Goal: Information Seeking & Learning: Learn about a topic

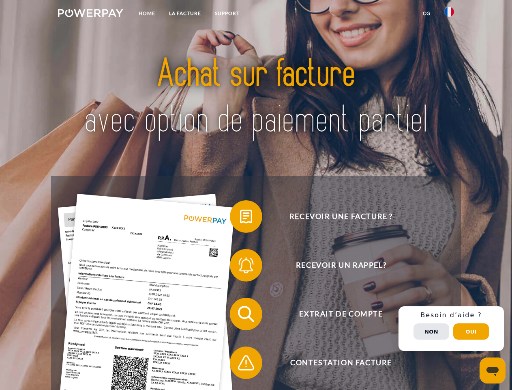
click at [90, 14] on img at bounding box center [90, 13] width 65 height 8
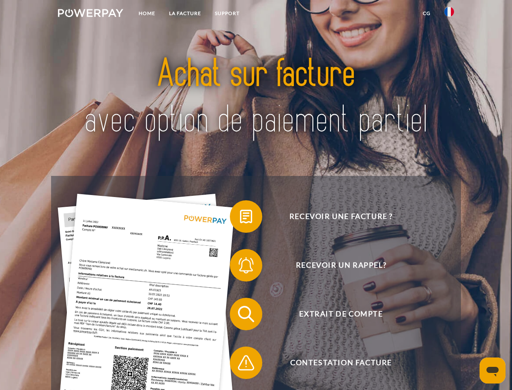
click at [450, 14] on img at bounding box center [450, 12] width 10 height 10
click at [427, 13] on link "CG" at bounding box center [427, 13] width 22 height 15
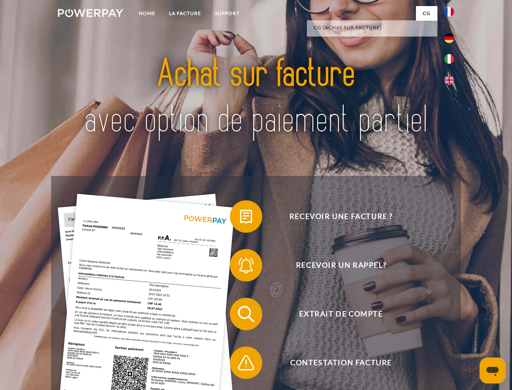
click at [240, 218] on span at bounding box center [234, 216] width 41 height 41
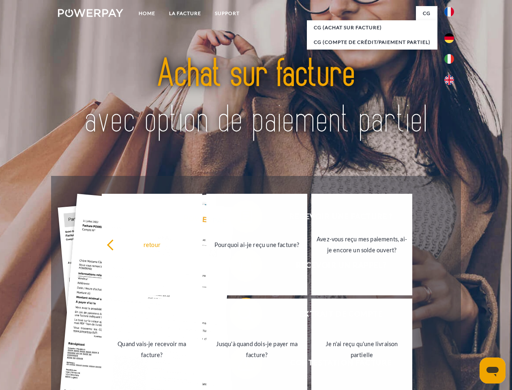
click at [240, 267] on div "Recevoir une facture ? Recevoir un rappel? Extrait de compte retour" at bounding box center [256, 338] width 410 height 325
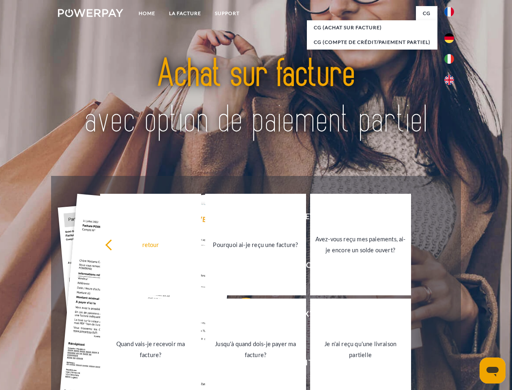
click at [240, 315] on link "Jusqu'à quand dois-je payer ma facture?" at bounding box center [255, 348] width 101 height 101
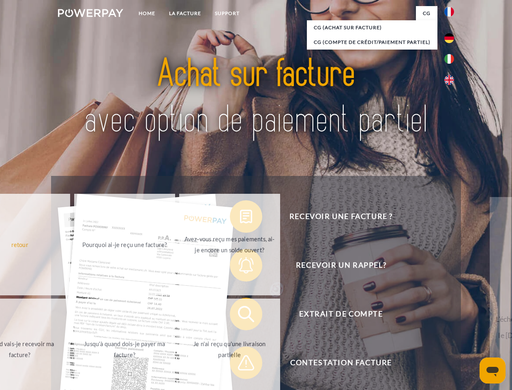
click at [240, 364] on span at bounding box center [234, 362] width 41 height 41
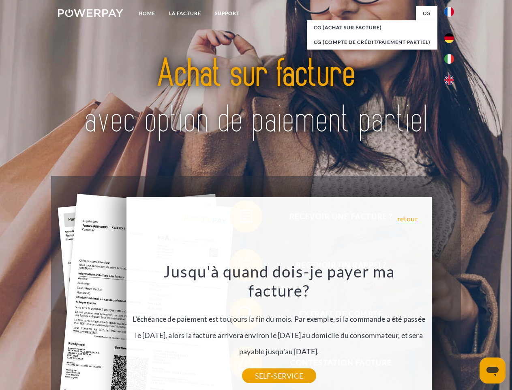
click at [452, 328] on div "Recevoir une facture ? Recevoir un rappel? Extrait de compte retour" at bounding box center [256, 338] width 410 height 325
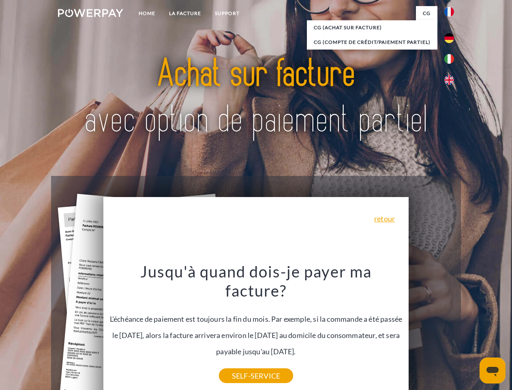
click at [432, 330] on span "Extrait de compte" at bounding box center [341, 313] width 199 height 32
click at [471, 331] on header "Home LA FACTURE Support" at bounding box center [256, 280] width 512 height 560
